Goal: Check status: Check status

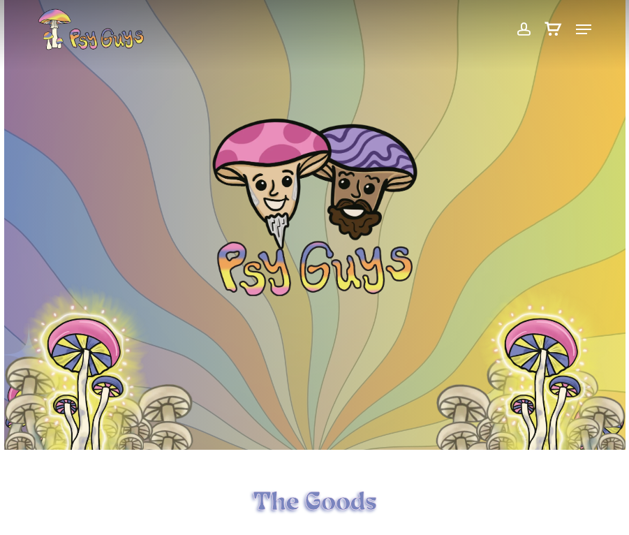
click at [525, 34] on span at bounding box center [523, 29] width 15 height 24
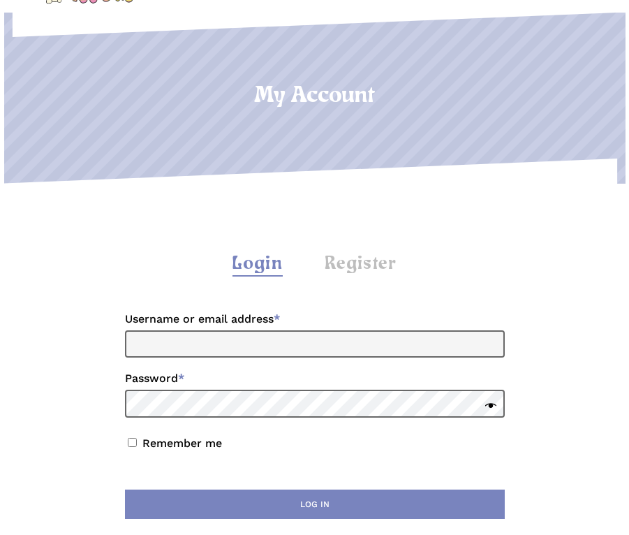
scroll to position [279, 0]
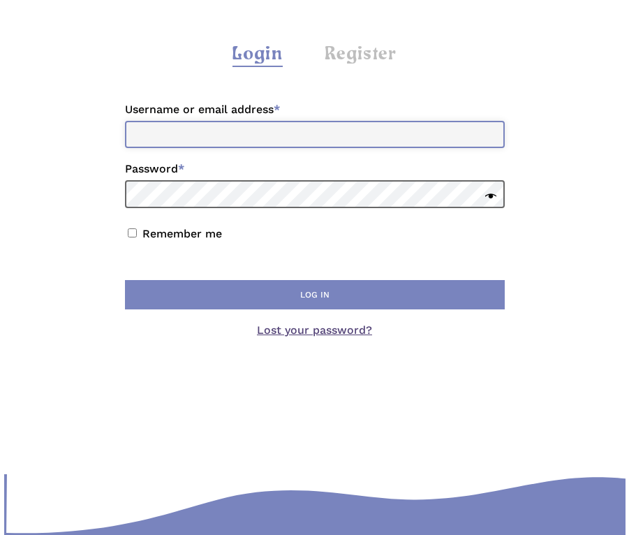
type input "**********"
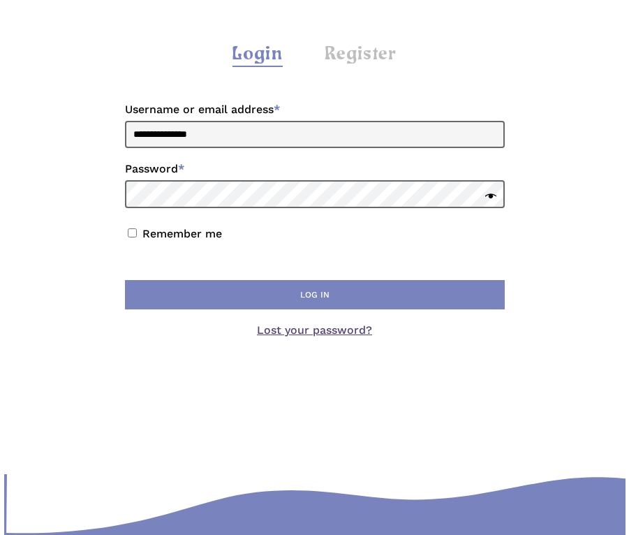
click at [222, 304] on button "Log in" at bounding box center [315, 294] width 380 height 29
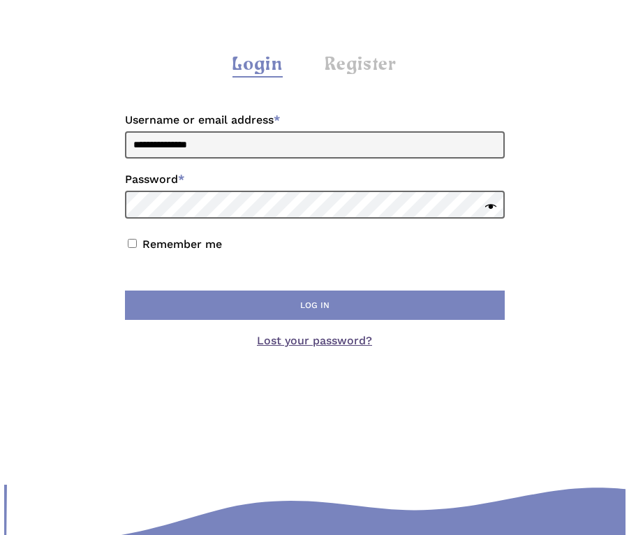
scroll to position [279, 0]
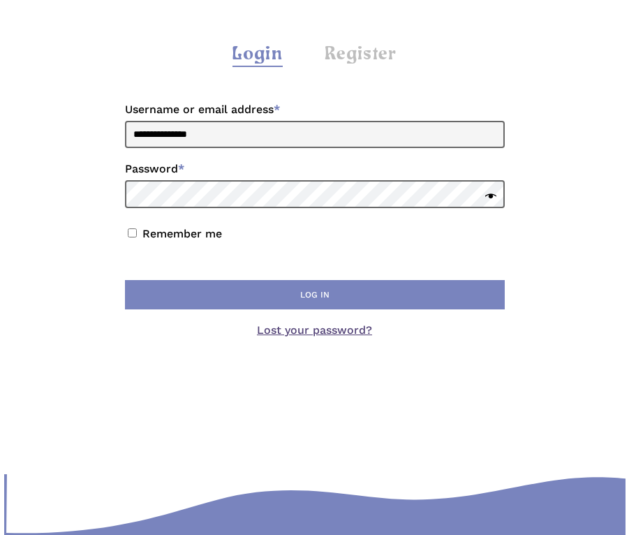
click at [222, 304] on button "Log in" at bounding box center [315, 294] width 380 height 29
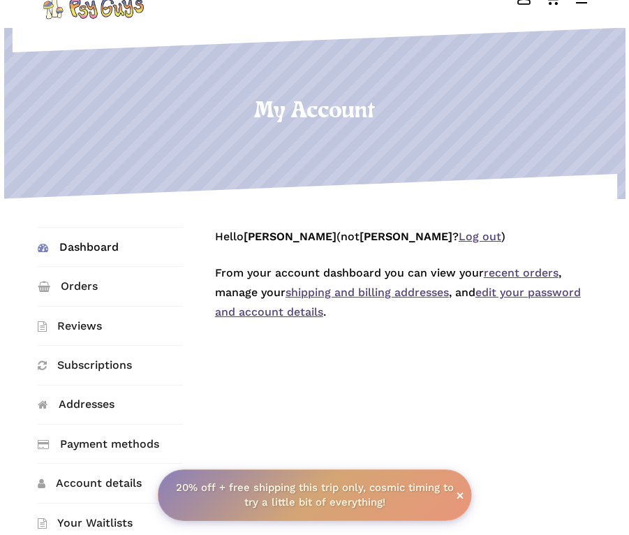
scroll to position [209, 0]
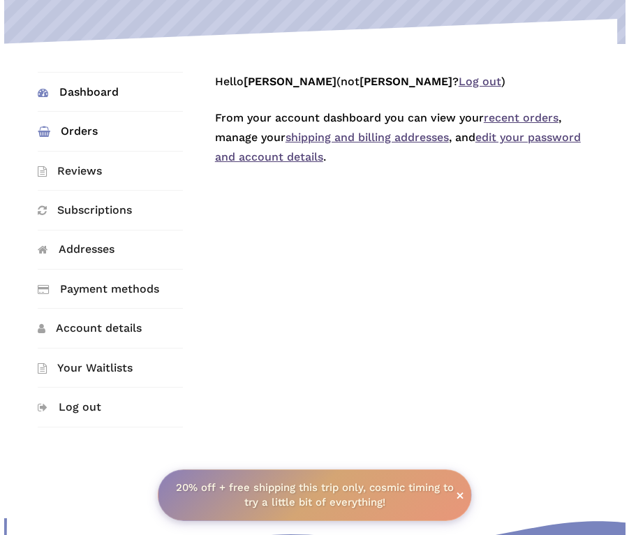
click at [68, 124] on link "Orders" at bounding box center [110, 131] width 145 height 38
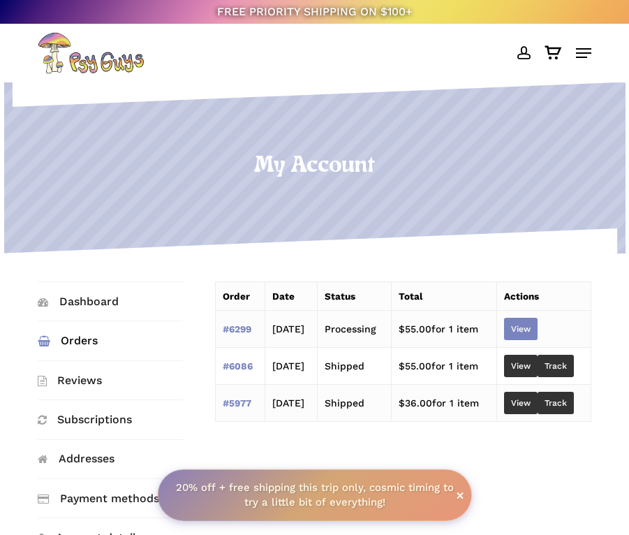
click at [529, 336] on link "View" at bounding box center [521, 329] width 34 height 22
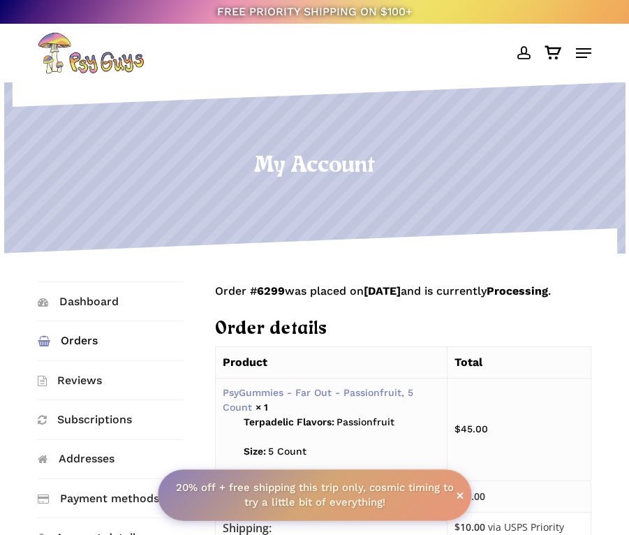
scroll to position [140, 0]
